Goal: Task Accomplishment & Management: Manage account settings

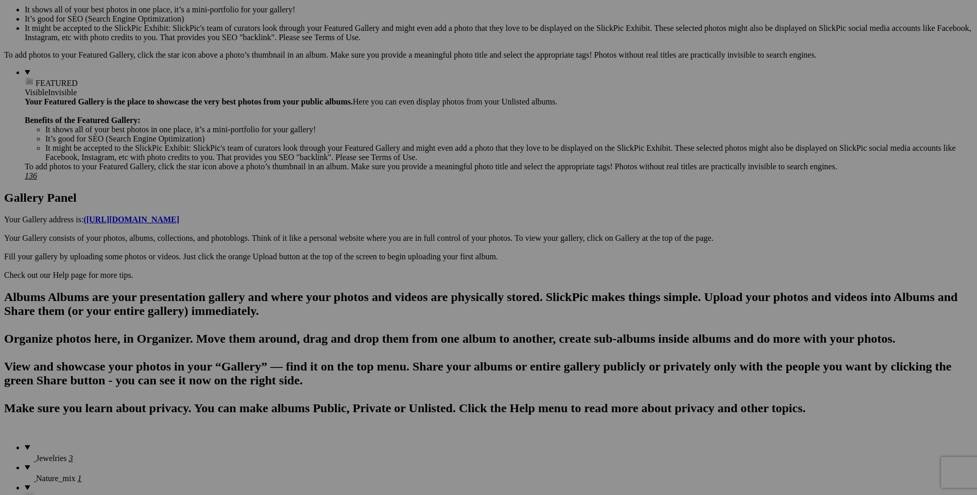
scroll to position [360, 0]
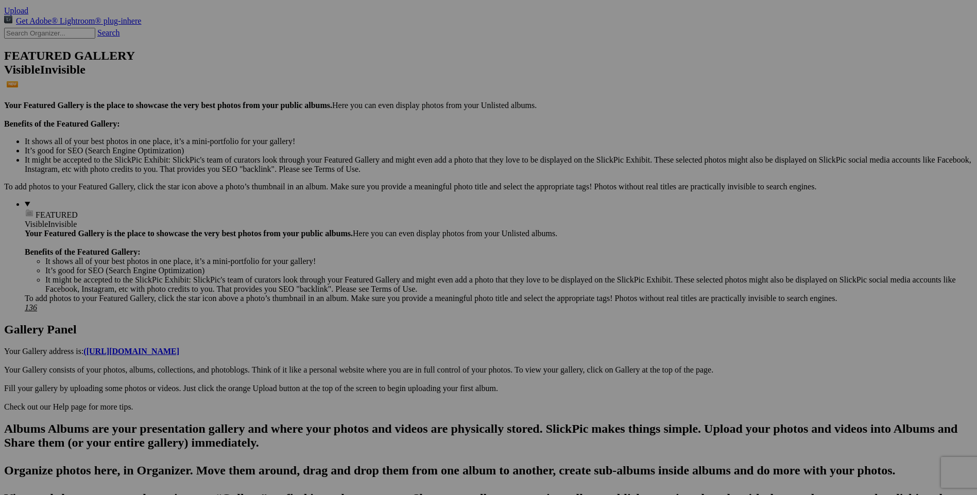
scroll to position [206, 0]
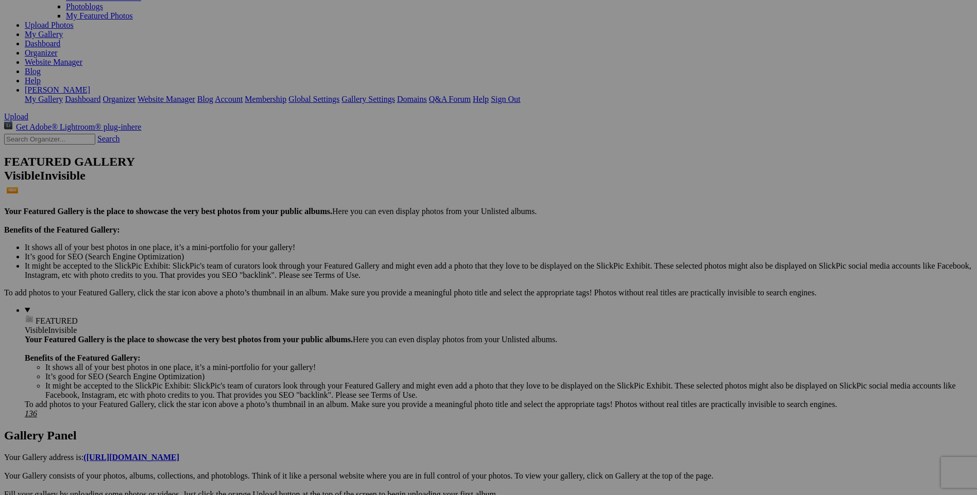
scroll to position [103, 0]
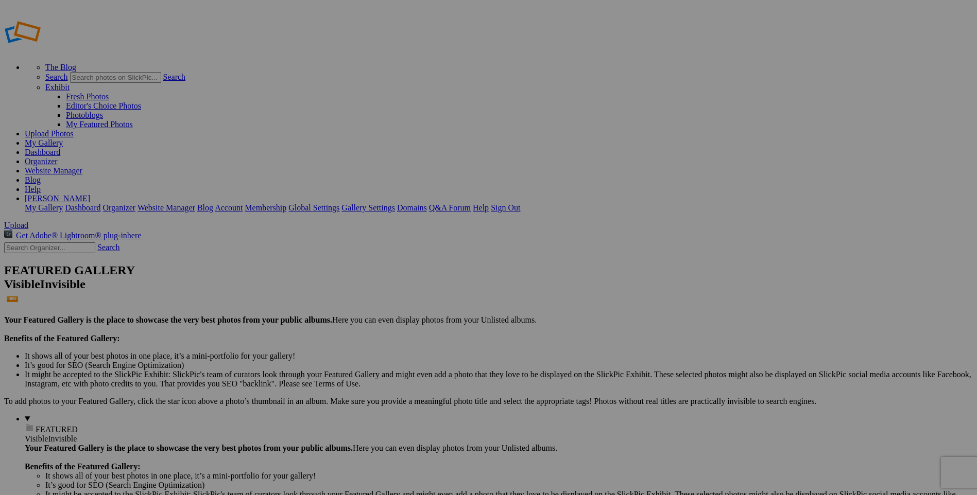
scroll to position [0, 0]
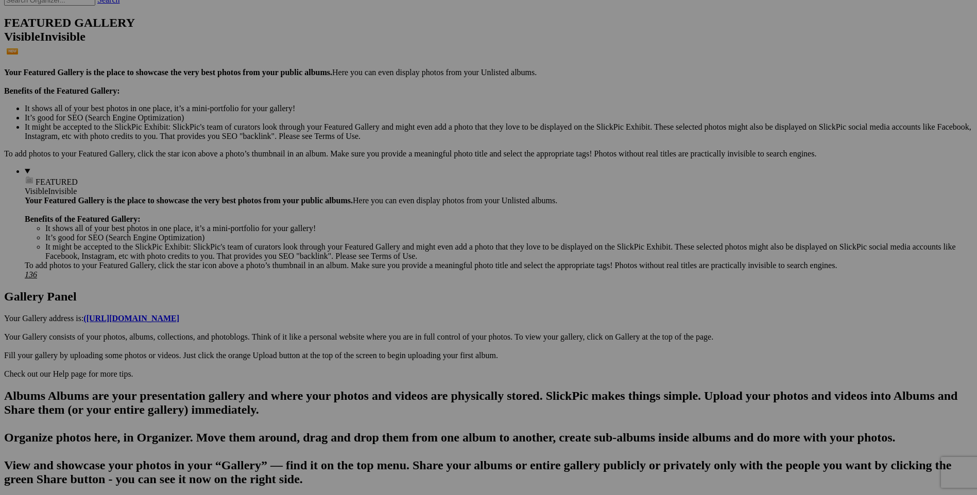
scroll to position [257, 0]
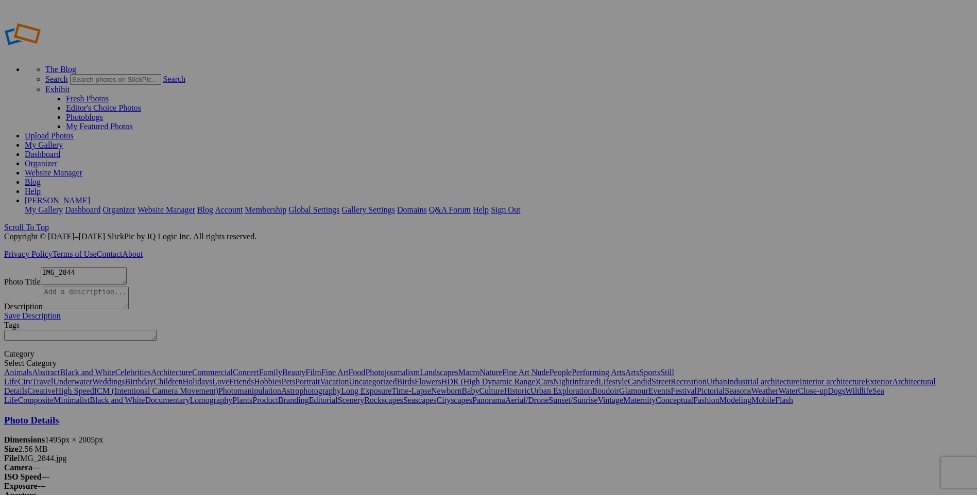
scroll to position [20, 0]
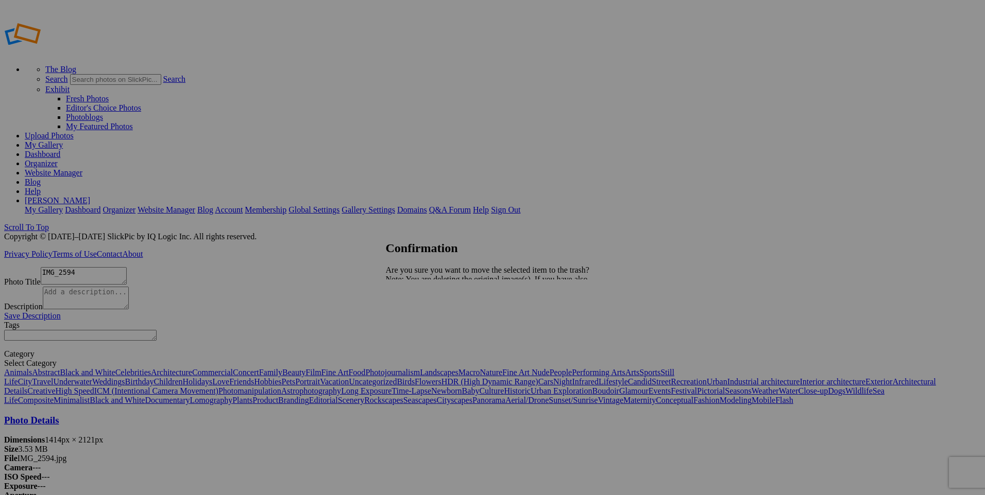
click at [420, 315] on span "Yes" at bounding box center [414, 315] width 12 height 9
type textarea "IMG_2604"
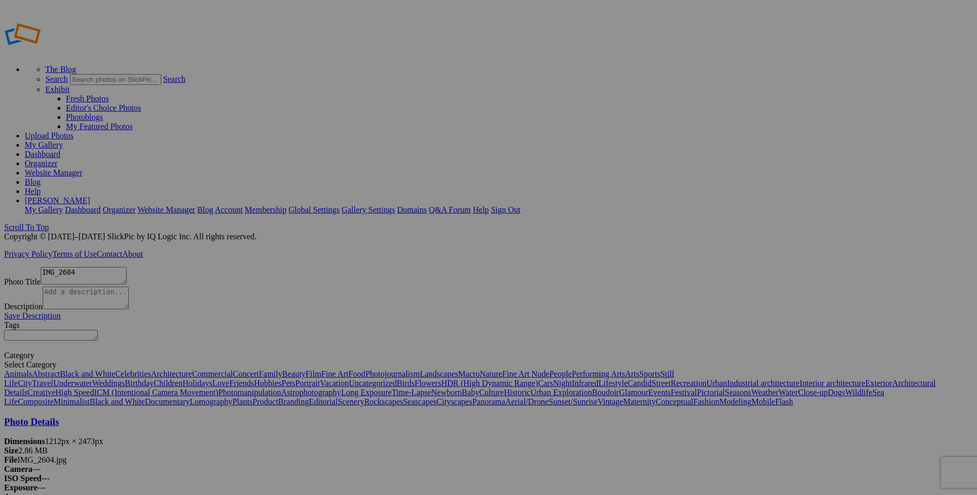
scroll to position [20, 0]
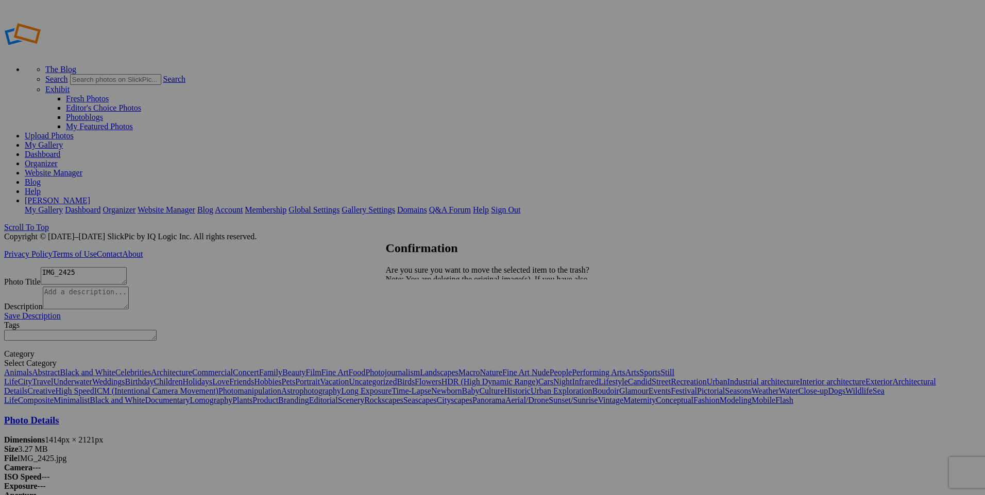
click at [420, 314] on span "Yes" at bounding box center [414, 315] width 12 height 9
type textarea "IMG_2445"
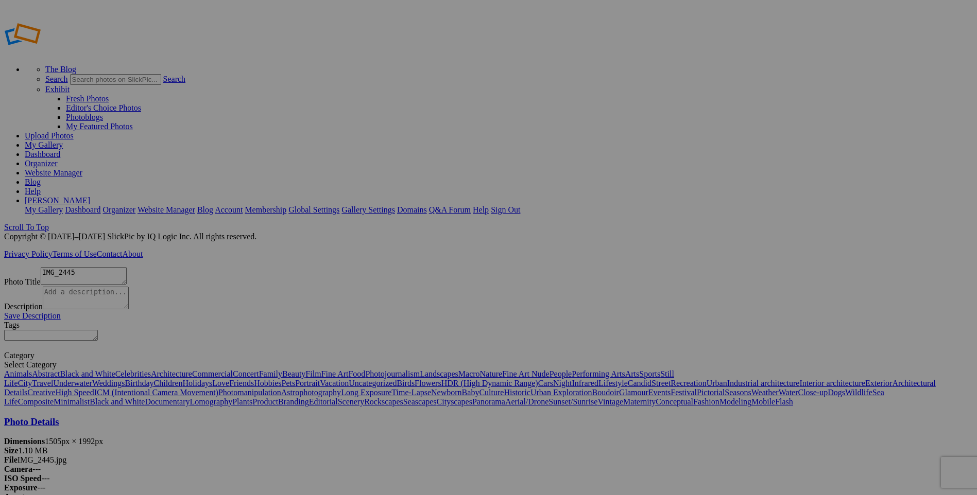
scroll to position [20, 0]
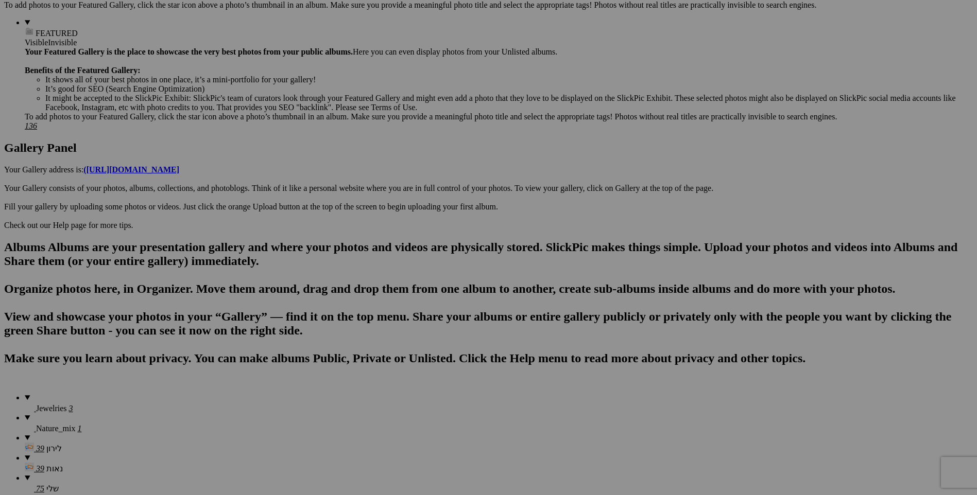
scroll to position [412, 0]
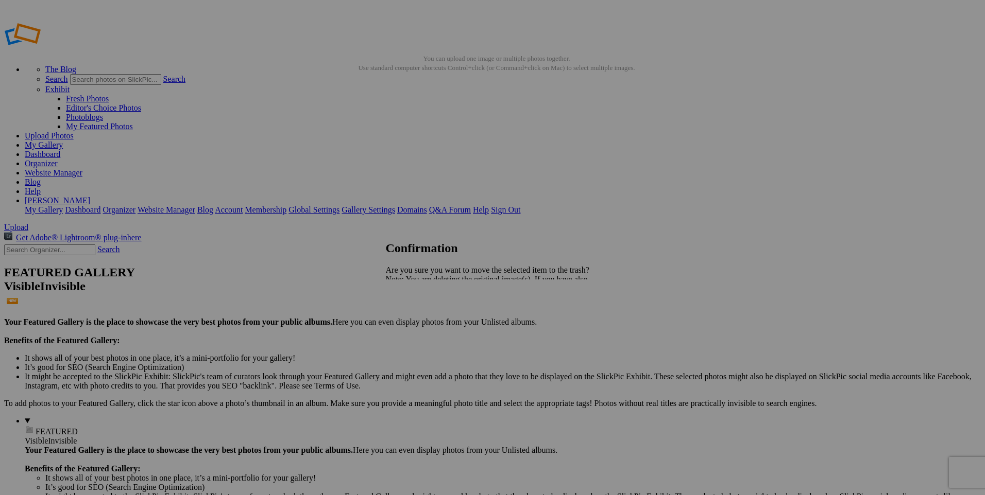
click at [420, 312] on span "Yes" at bounding box center [414, 315] width 12 height 9
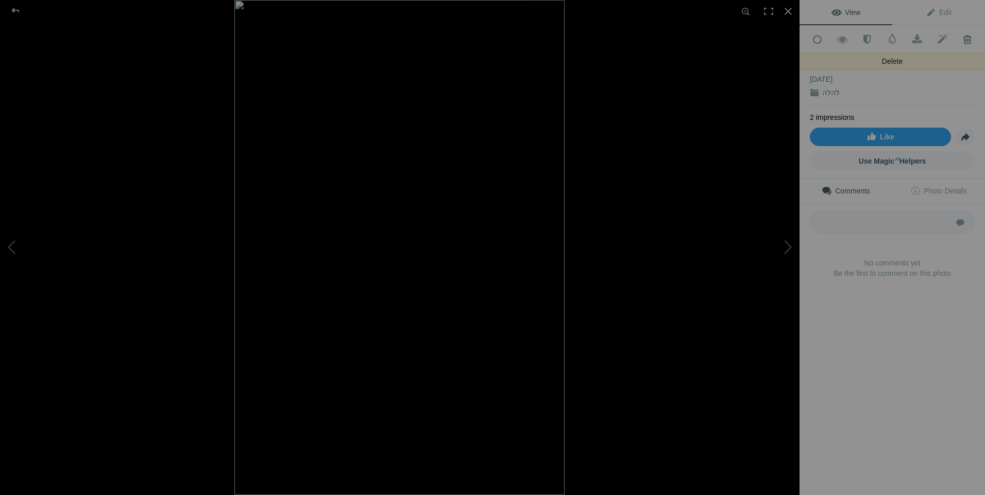
click at [960, 38] on span at bounding box center [966, 40] width 25 height 10
click at [959, 39] on span at bounding box center [966, 40] width 25 height 10
click at [13, 9] on div at bounding box center [15, 10] width 37 height 21
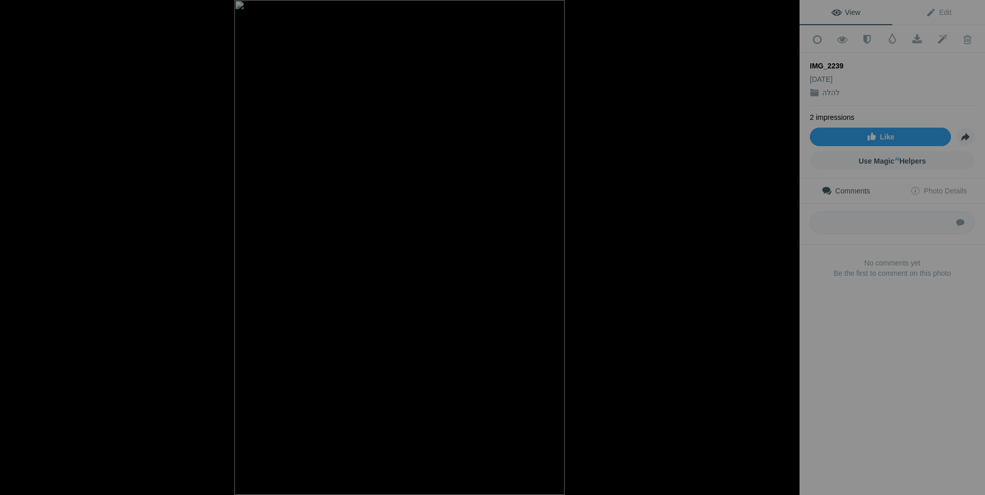
click at [788, 245] on button at bounding box center [760, 248] width 77 height 178
click at [786, 243] on button at bounding box center [760, 248] width 77 height 178
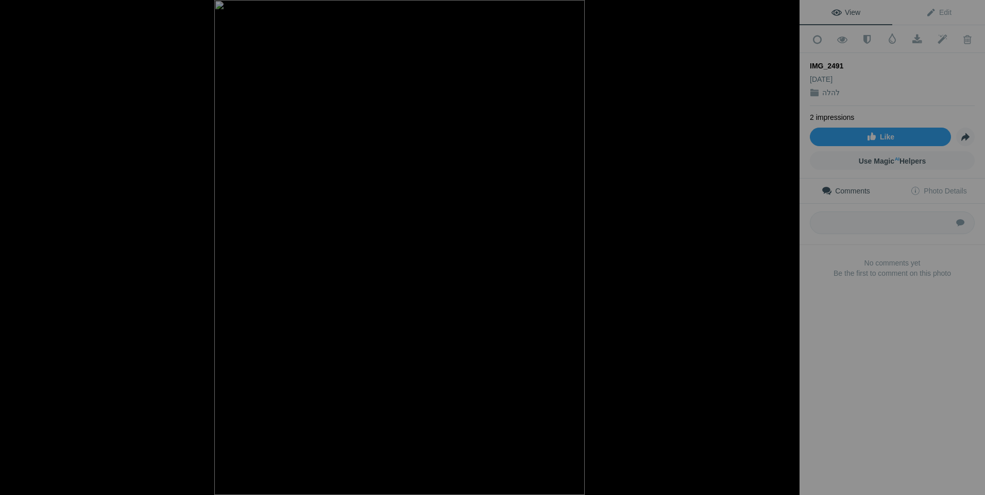
click at [786, 243] on button at bounding box center [760, 248] width 77 height 178
click at [13, 13] on div at bounding box center [15, 10] width 37 height 21
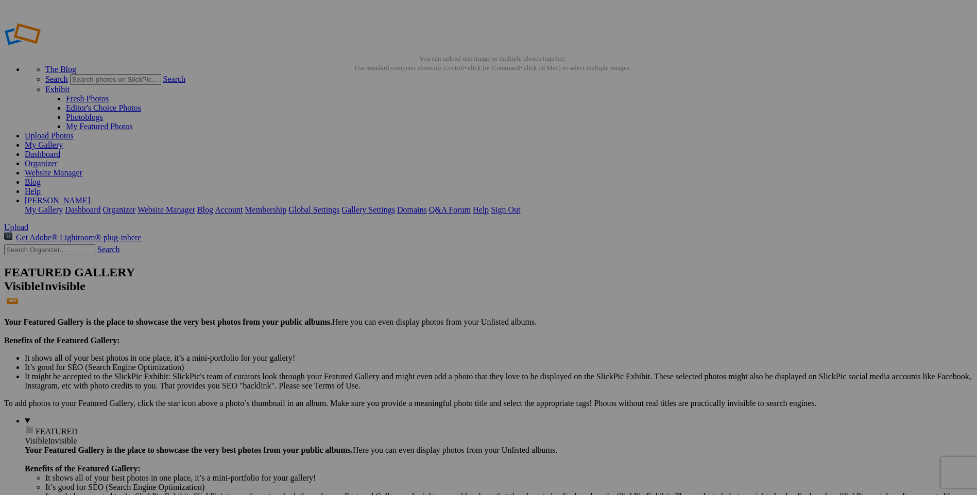
drag, startPoint x: 606, startPoint y: 311, endPoint x: 581, endPoint y: 297, distance: 28.4
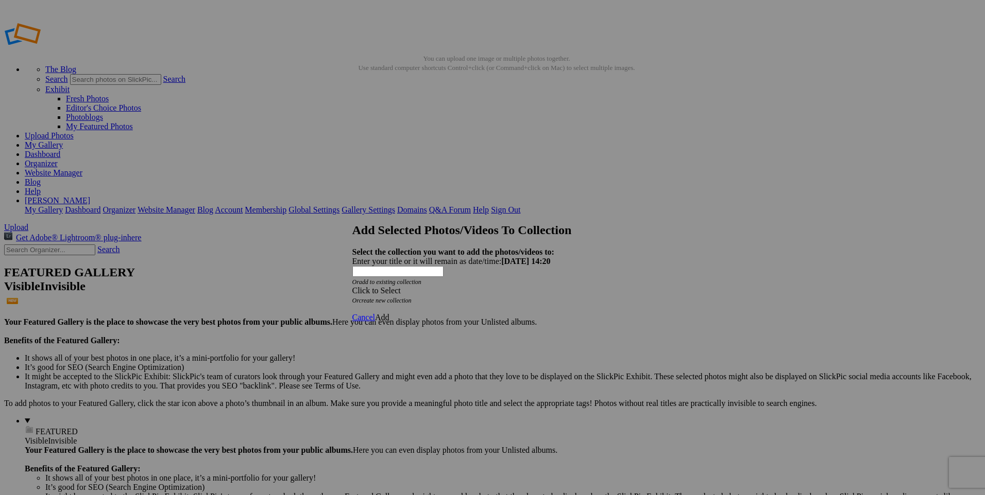
click at [536, 286] on div "Click to Select" at bounding box center [488, 290] width 273 height 9
click at [418, 313] on link "צילומי חוץ" at bounding box center [414, 308] width 36 height 9
click at [389, 314] on span "Add" at bounding box center [382, 318] width 14 height 9
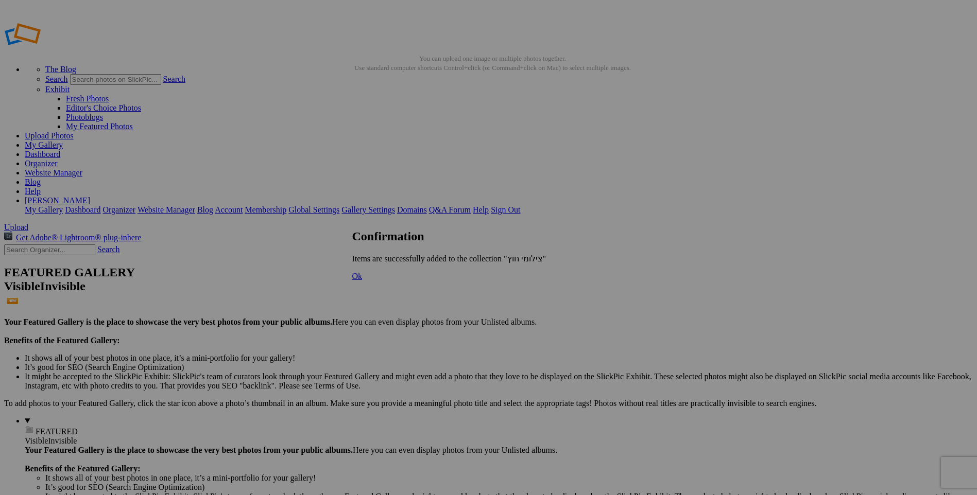
click at [363, 281] on span "Ok" at bounding box center [357, 276] width 10 height 9
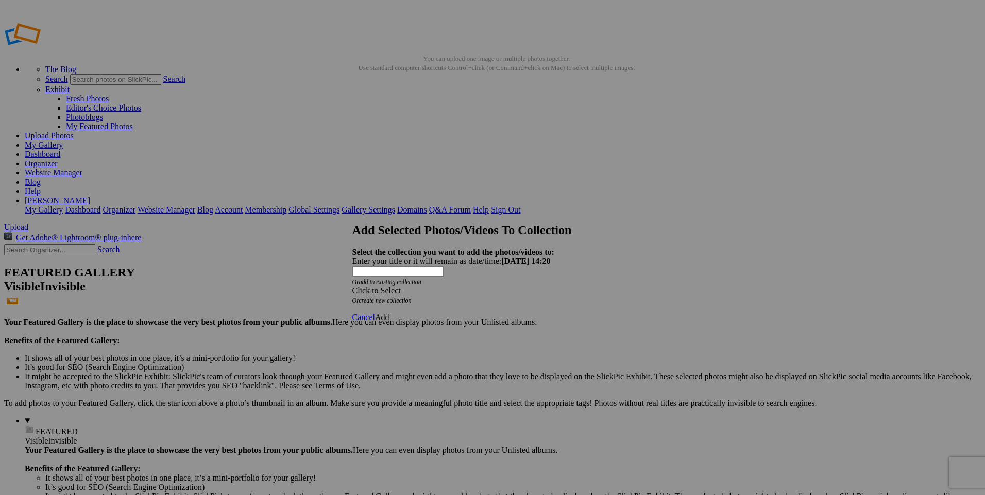
click at [493, 286] on div "Click to Select" at bounding box center [488, 290] width 273 height 9
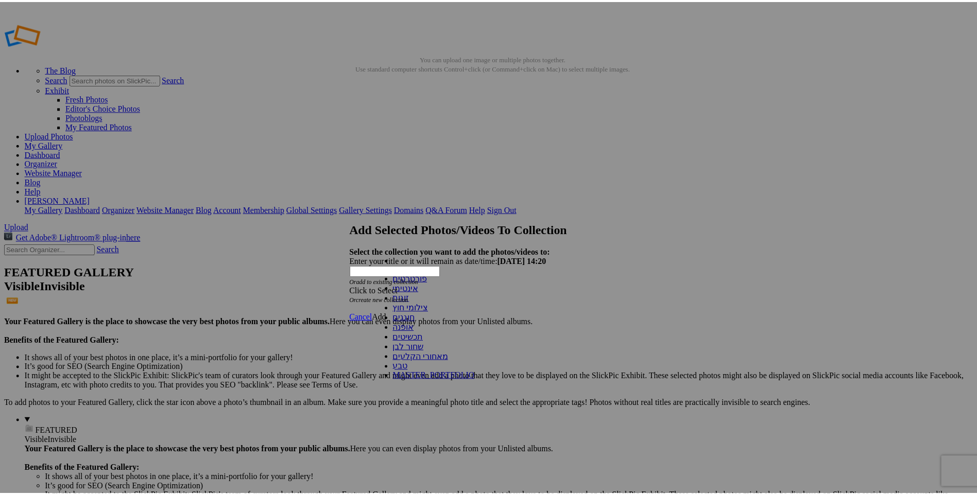
scroll to position [51, 0]
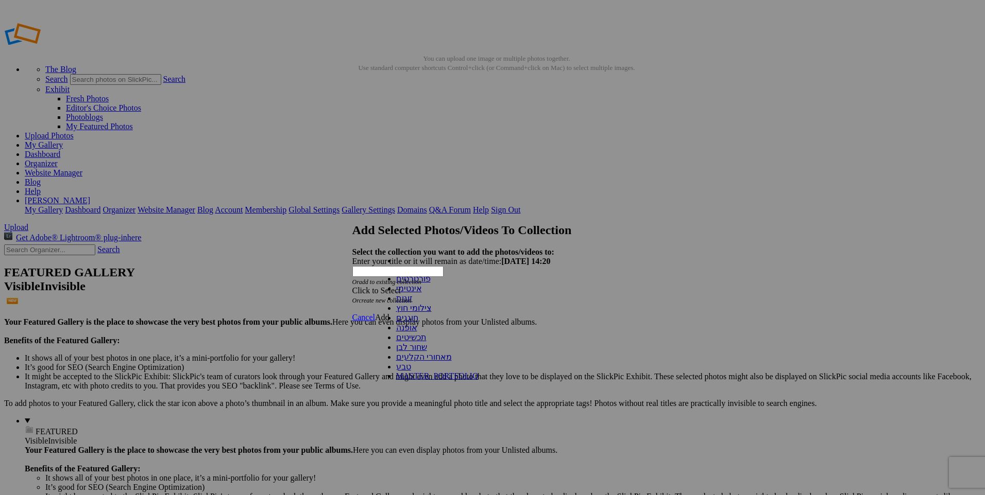
click at [399, 343] on link "שחור לבן" at bounding box center [411, 347] width 31 height 9
click at [389, 314] on span "Add" at bounding box center [382, 318] width 14 height 9
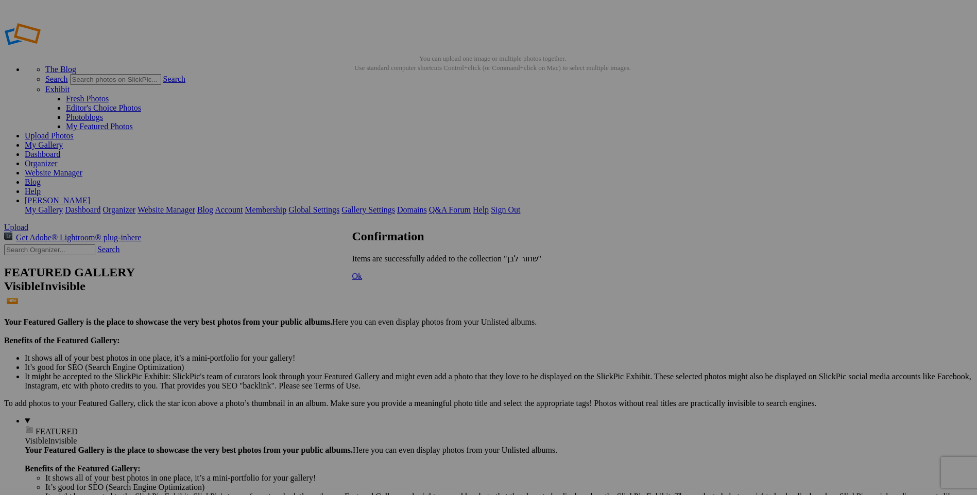
click at [363, 281] on span "Ok" at bounding box center [357, 276] width 10 height 9
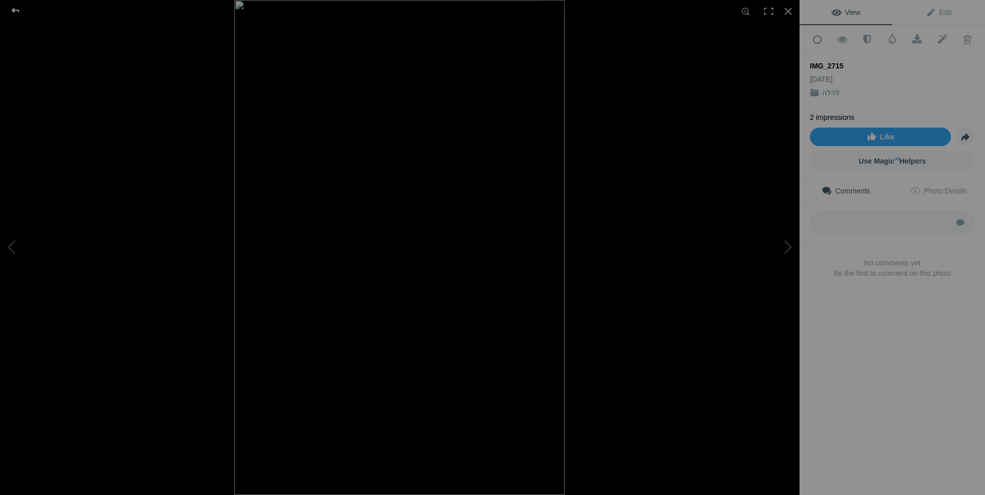
click at [14, 10] on div at bounding box center [15, 10] width 37 height 21
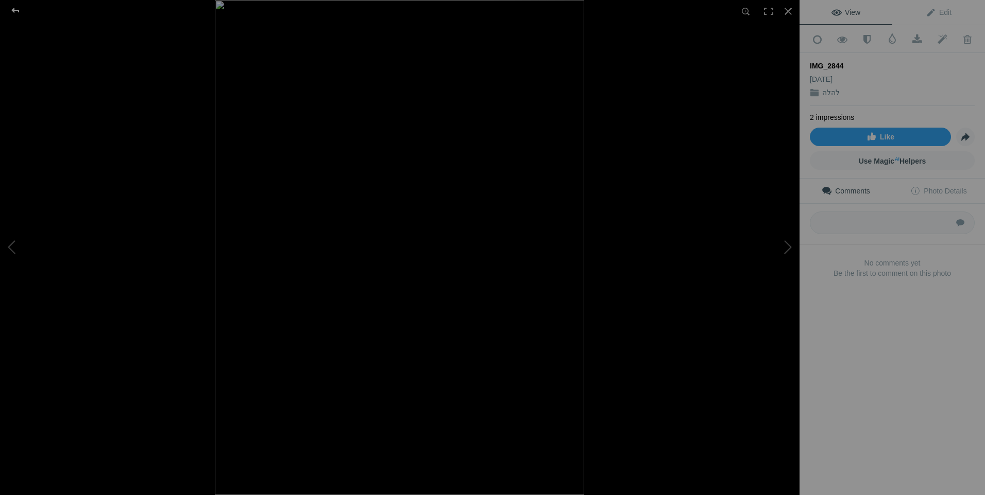
click at [14, 9] on div at bounding box center [15, 10] width 37 height 21
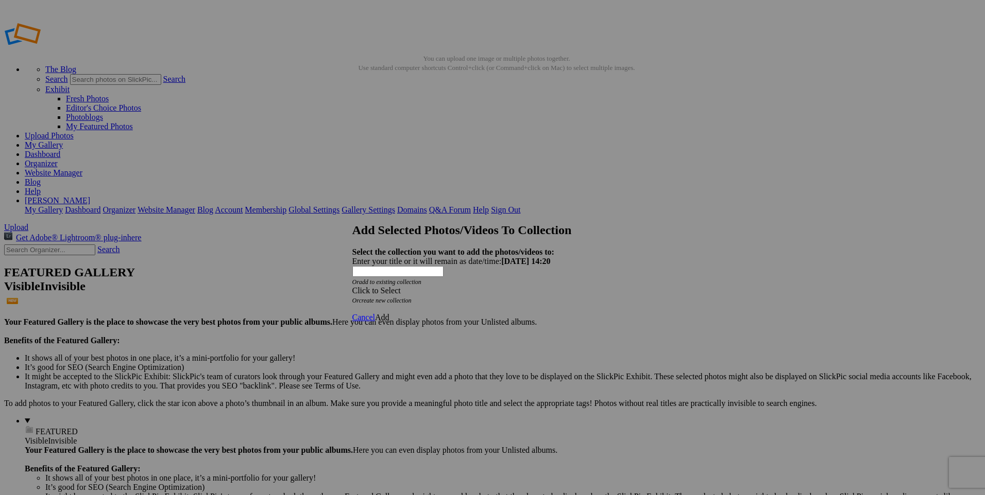
click at [448, 286] on div "Click to Select" at bounding box center [488, 290] width 273 height 9
click at [408, 283] on link "פורטרטים" at bounding box center [413, 278] width 35 height 9
click at [389, 314] on span "Add" at bounding box center [382, 318] width 14 height 9
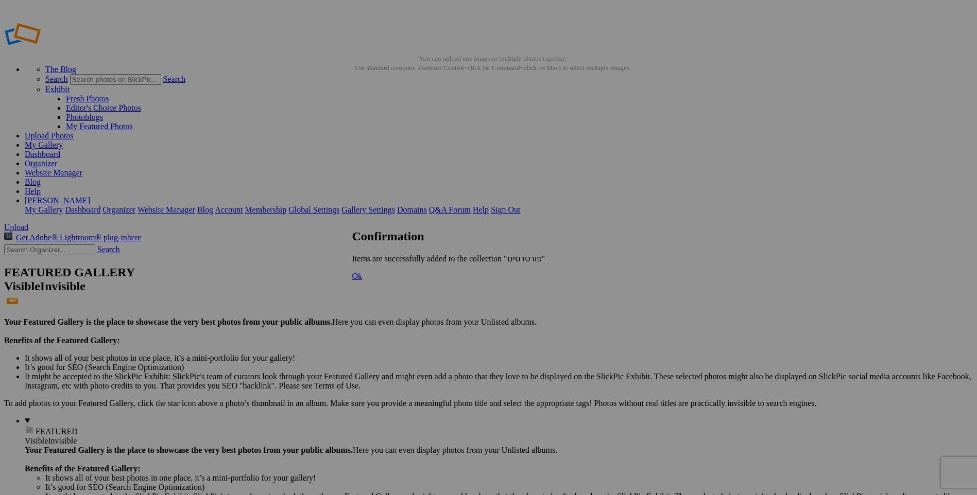
click at [363, 281] on span "Ok" at bounding box center [357, 276] width 10 height 9
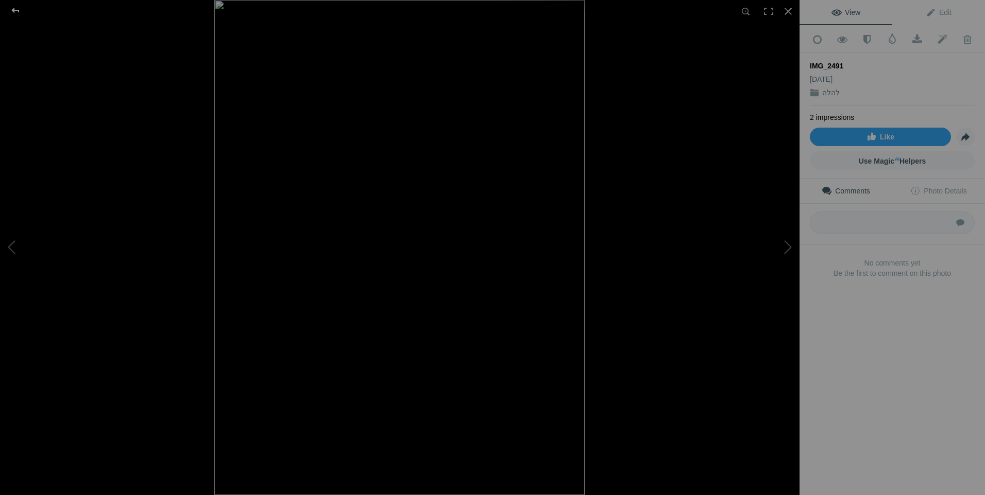
click at [15, 11] on div at bounding box center [15, 10] width 37 height 21
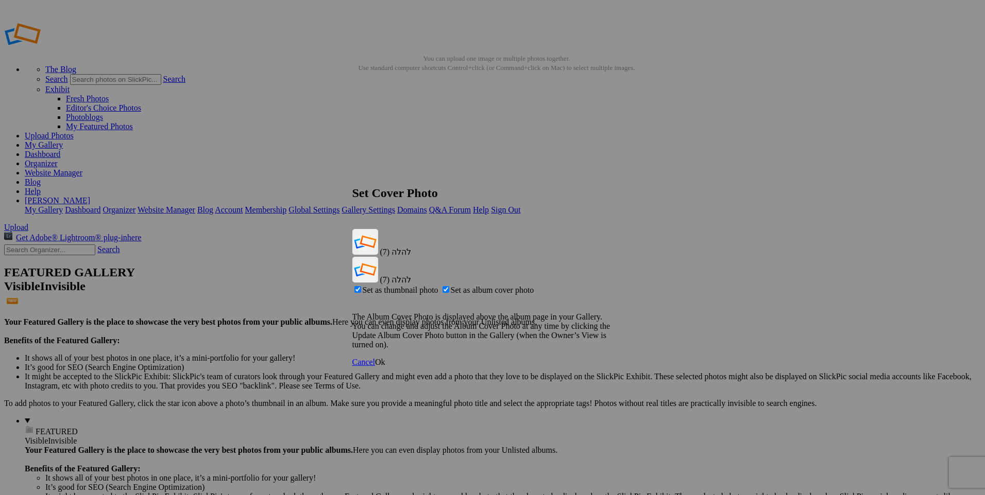
click at [385, 358] on span "Ok" at bounding box center [380, 362] width 10 height 9
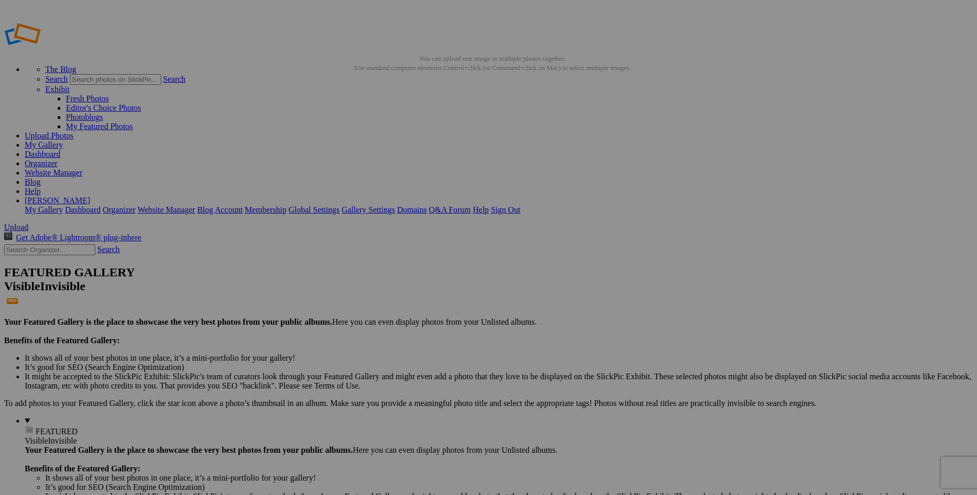
drag, startPoint x: 5, startPoint y: 93, endPoint x: 14, endPoint y: 93, distance: 9.8
click at [82, 168] on link "Website Manager" at bounding box center [54, 172] width 58 height 9
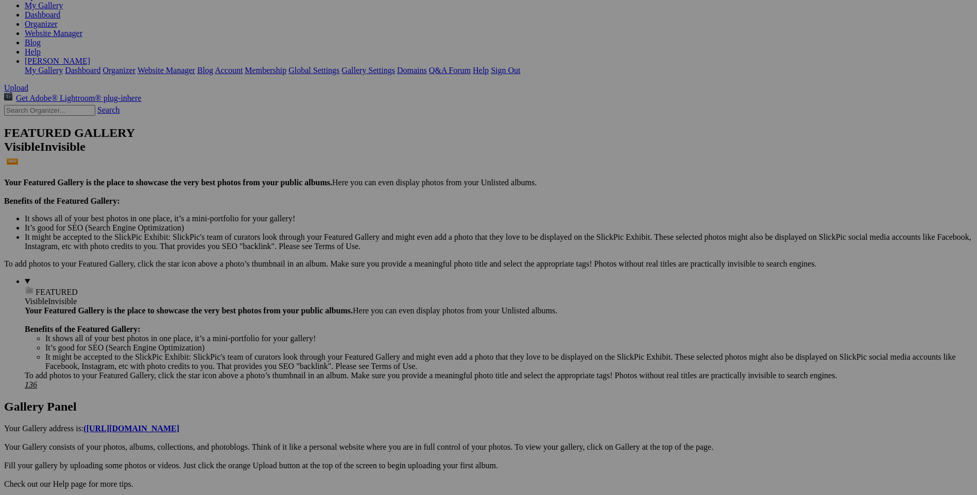
scroll to position [257, 0]
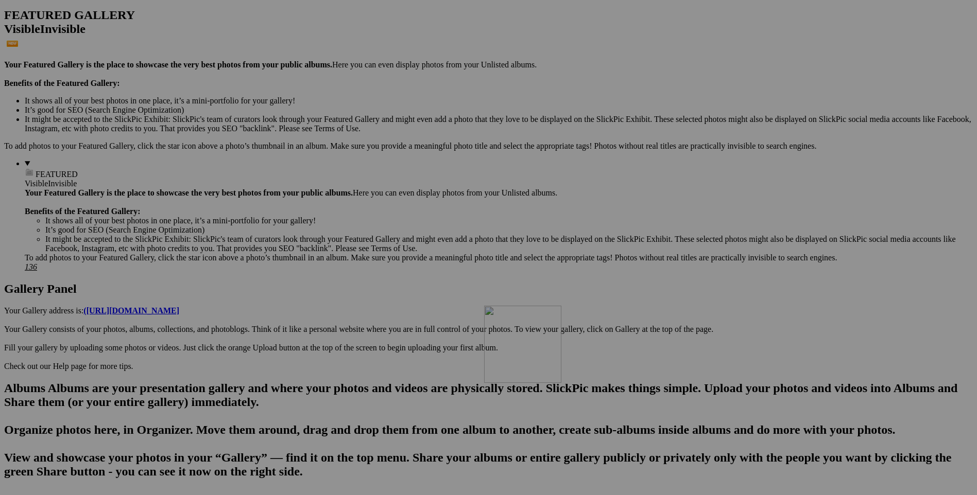
drag, startPoint x: 659, startPoint y: 419, endPoint x: 632, endPoint y: 138, distance: 282.4
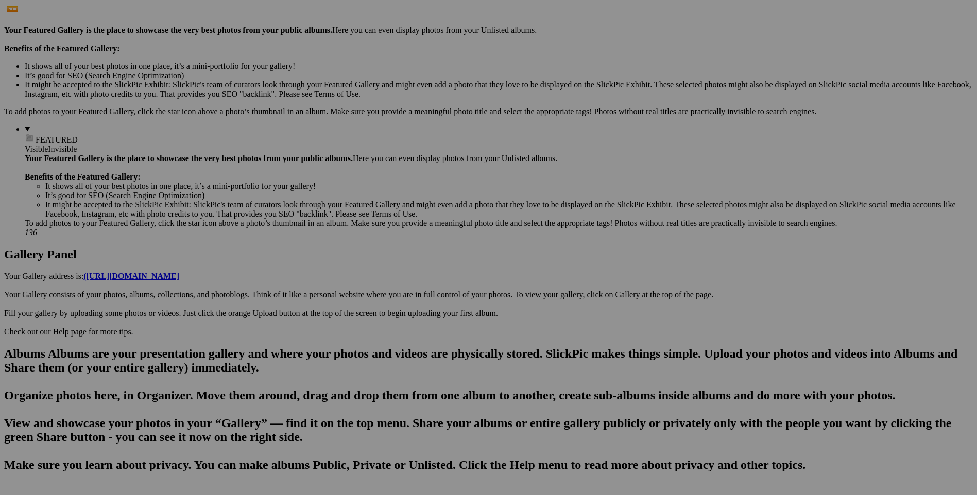
scroll to position [360, 0]
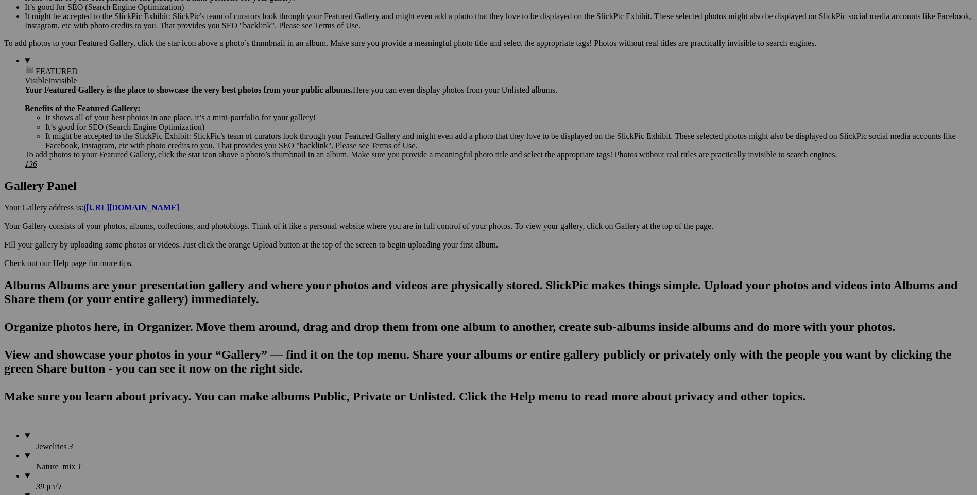
drag, startPoint x: 282, startPoint y: 305, endPoint x: 178, endPoint y: 424, distance: 158.0
drag, startPoint x: 374, startPoint y: 180, endPoint x: 536, endPoint y: 171, distance: 161.9
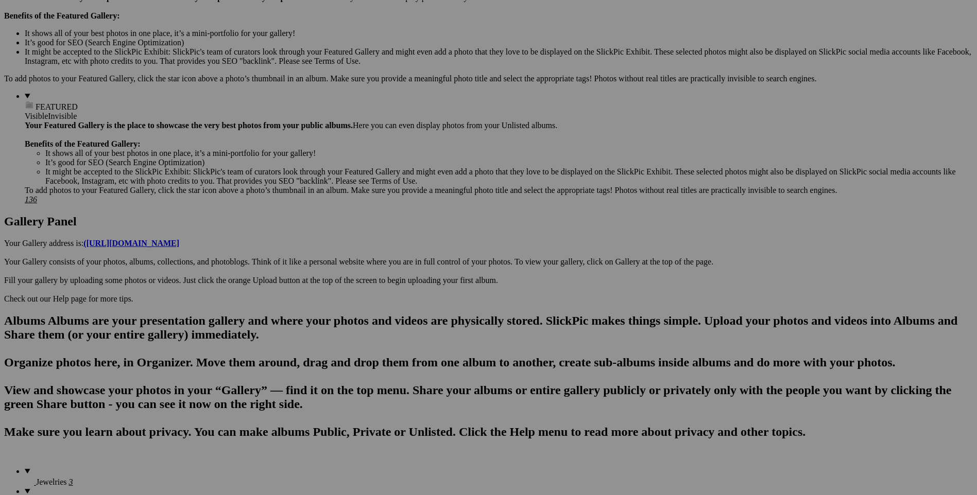
scroll to position [309, 0]
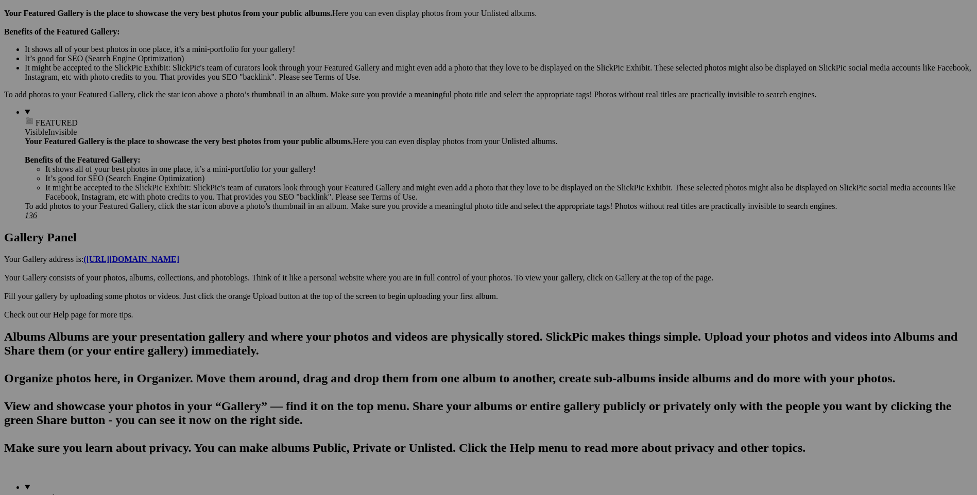
drag, startPoint x: 736, startPoint y: 226, endPoint x: 471, endPoint y: 458, distance: 352.6
drag, startPoint x: 742, startPoint y: 227, endPoint x: 576, endPoint y: 459, distance: 285.4
drag, startPoint x: 377, startPoint y: 348, endPoint x: 453, endPoint y: 442, distance: 120.5
drag, startPoint x: 381, startPoint y: 359, endPoint x: 427, endPoint y: 466, distance: 115.8
drag, startPoint x: 369, startPoint y: 230, endPoint x: 381, endPoint y: 454, distance: 224.9
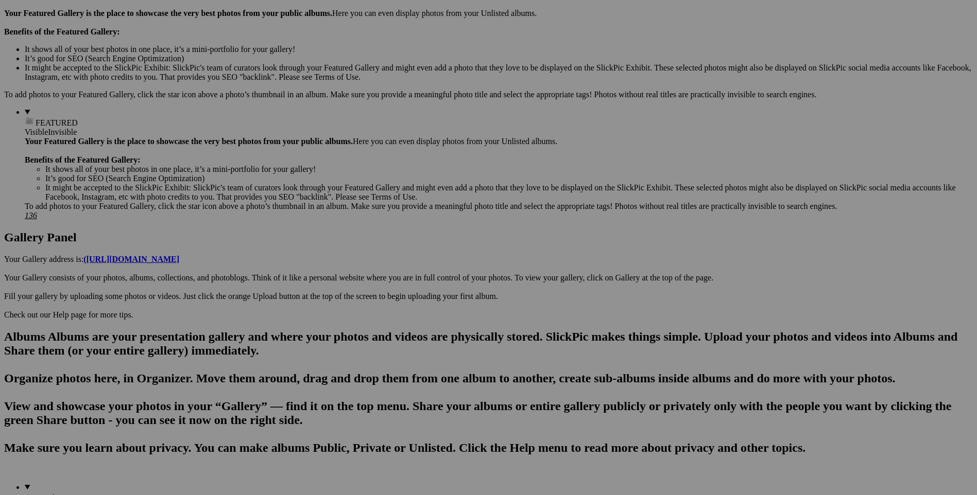
drag, startPoint x: 736, startPoint y: 229, endPoint x: 407, endPoint y: 453, distance: 398.1
drag, startPoint x: 747, startPoint y: 230, endPoint x: 376, endPoint y: 463, distance: 438.1
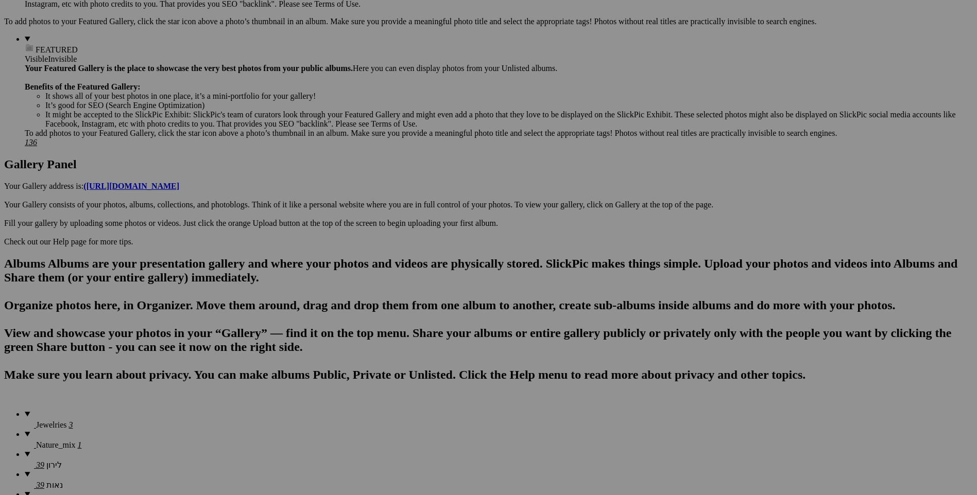
scroll to position [403, 0]
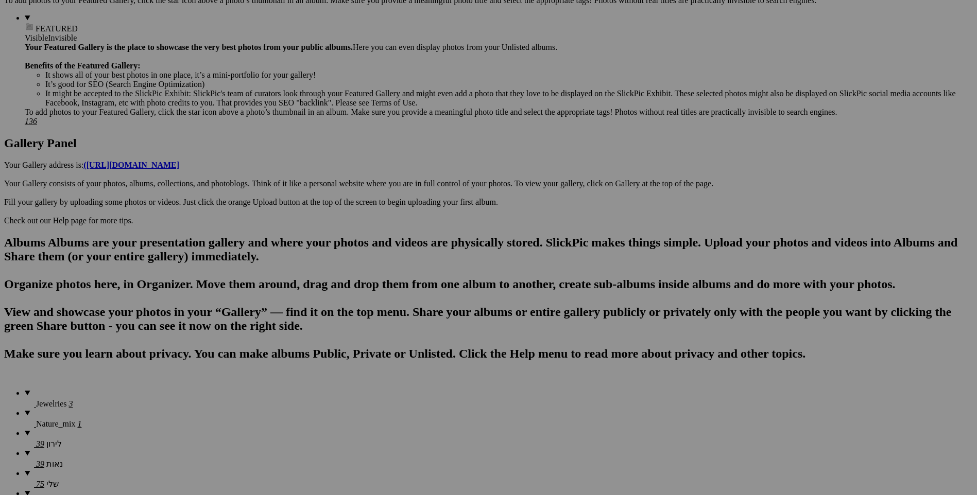
drag, startPoint x: 375, startPoint y: 259, endPoint x: 268, endPoint y: 378, distance: 160.1
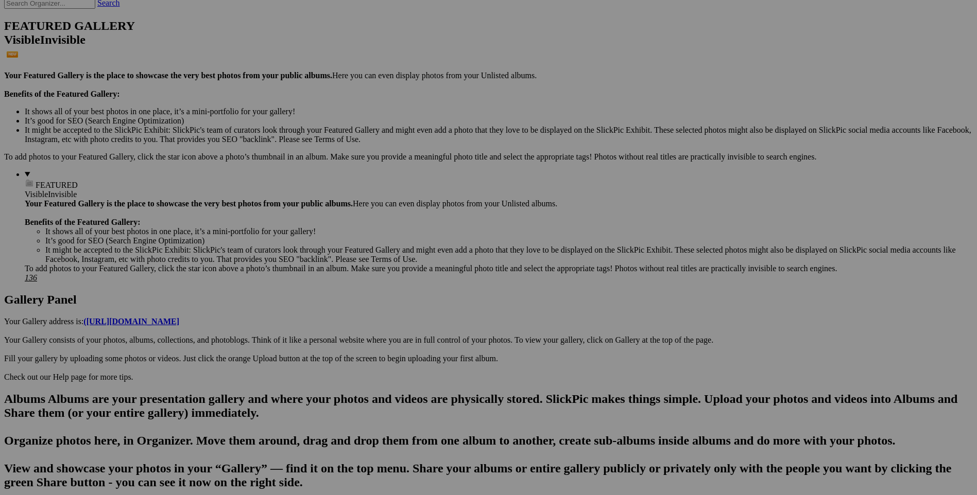
scroll to position [309, 0]
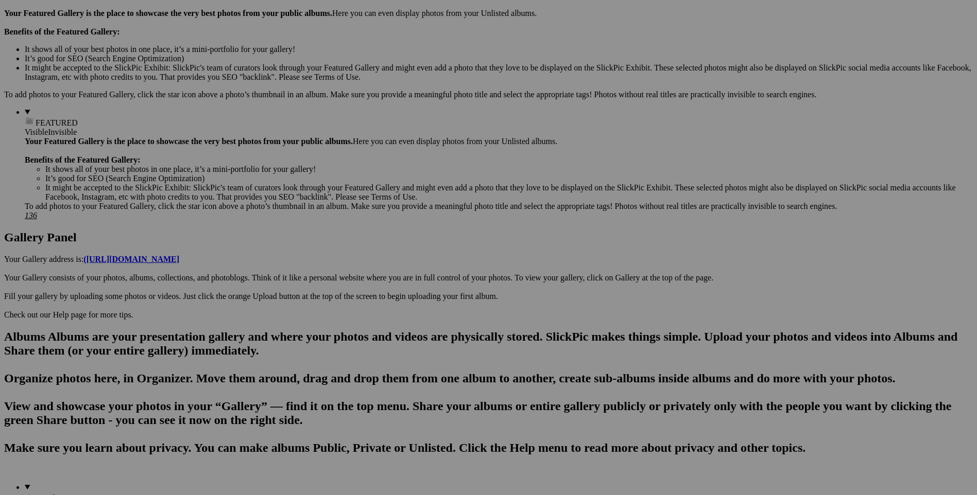
drag, startPoint x: 915, startPoint y: 99, endPoint x: 380, endPoint y: 454, distance: 642.2
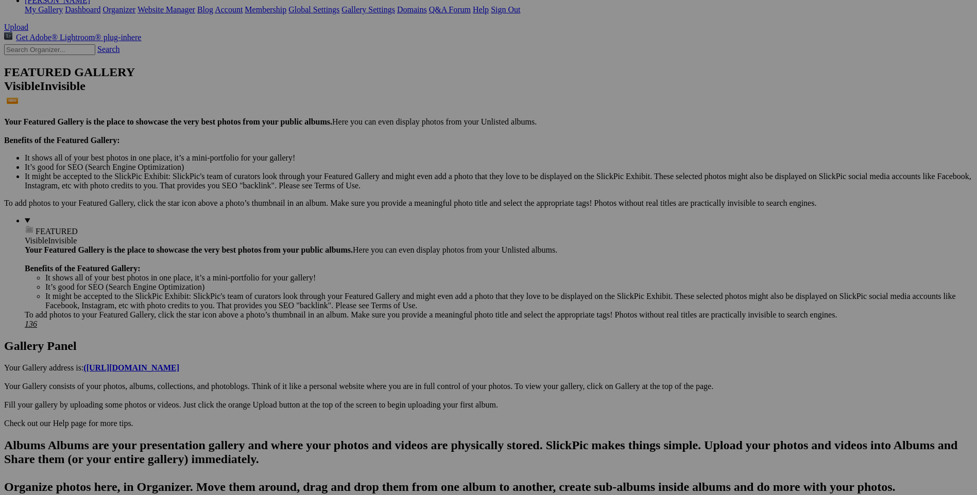
scroll to position [257, 0]
